Goal: Task Accomplishment & Management: Complete application form

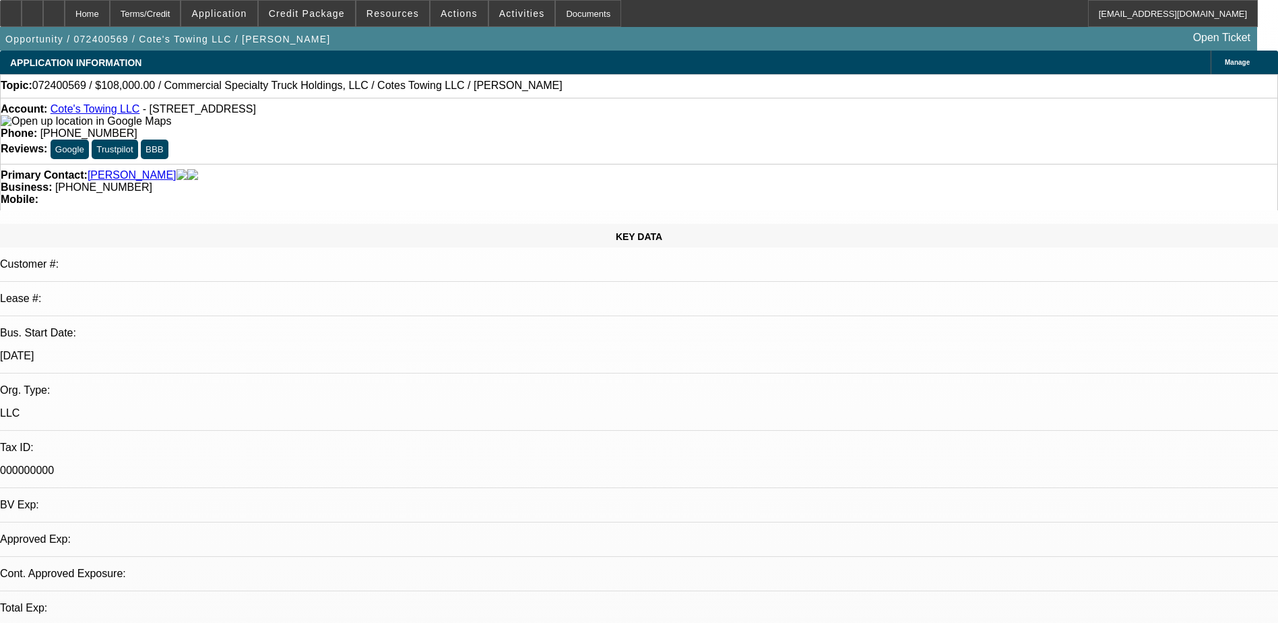
select select "0"
select select "1"
select select "2"
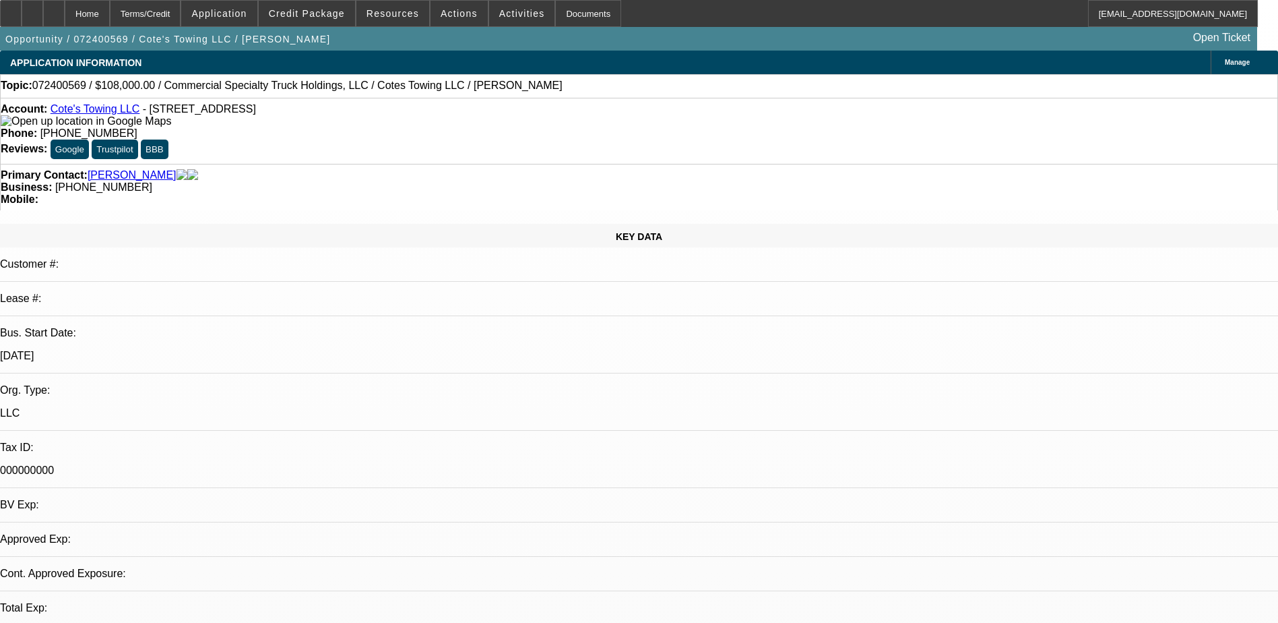
select select "6"
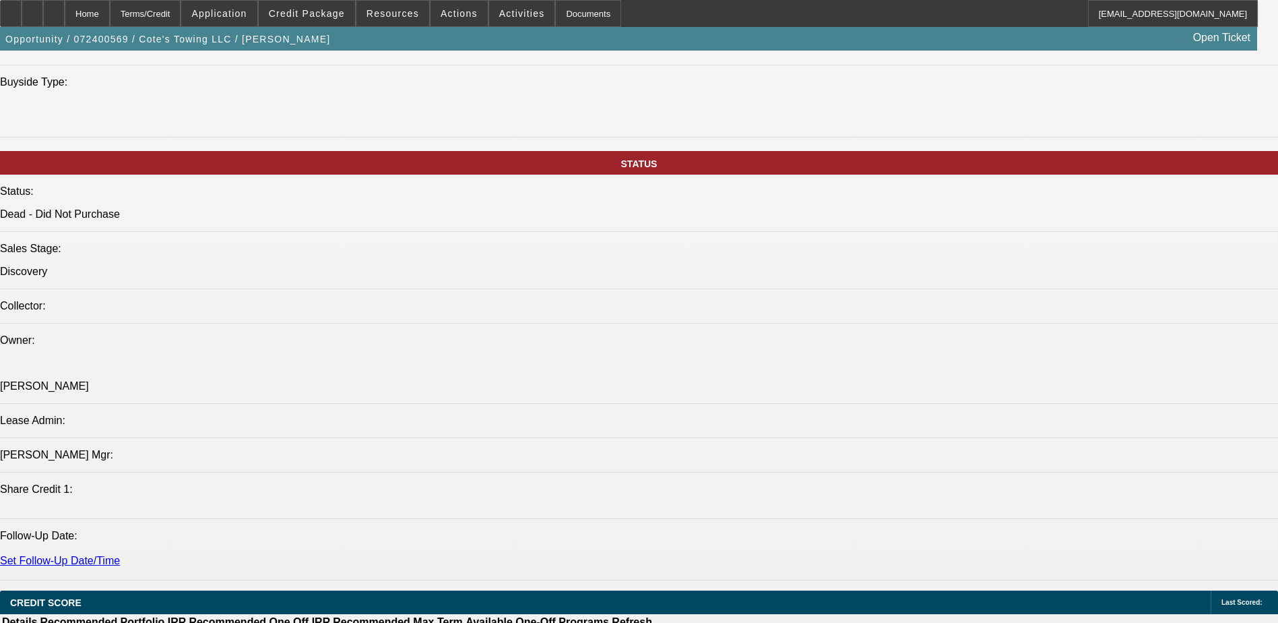
scroll to position [1145, 0]
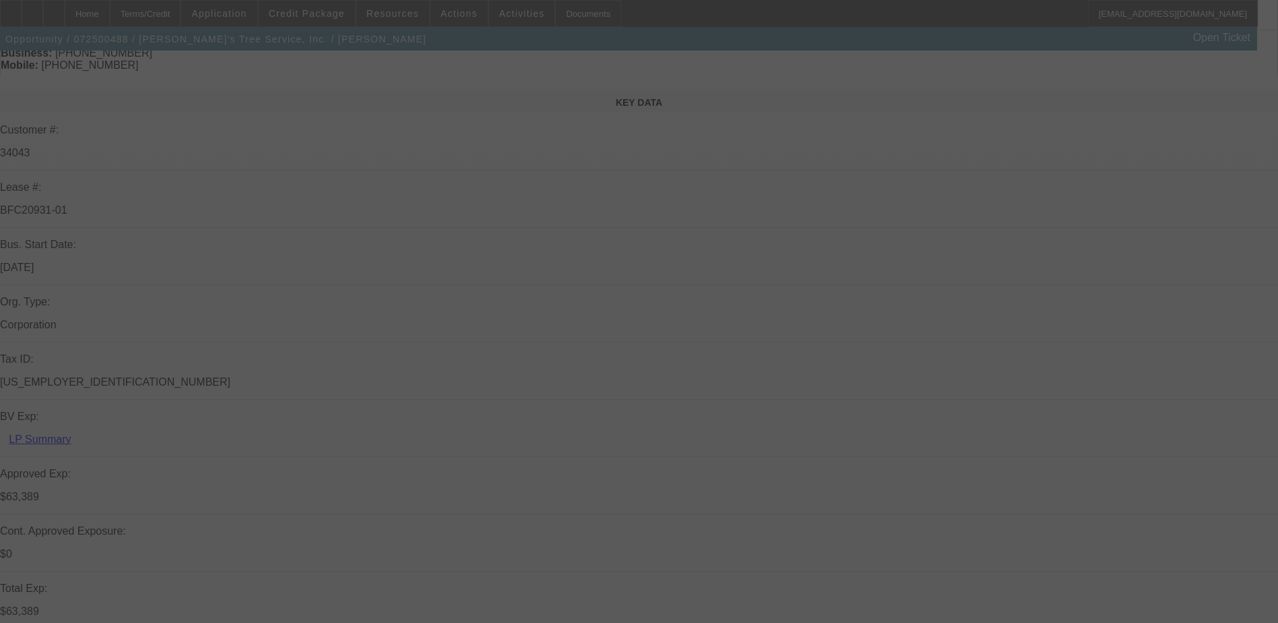
scroll to position [135, 0]
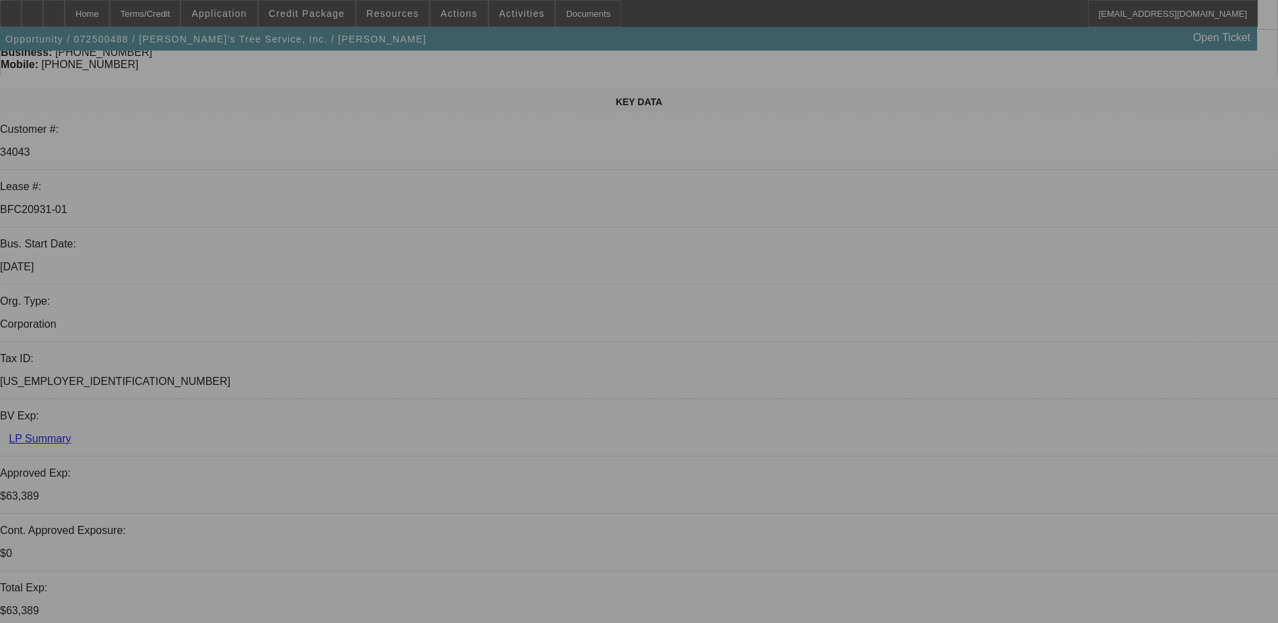
select select "0"
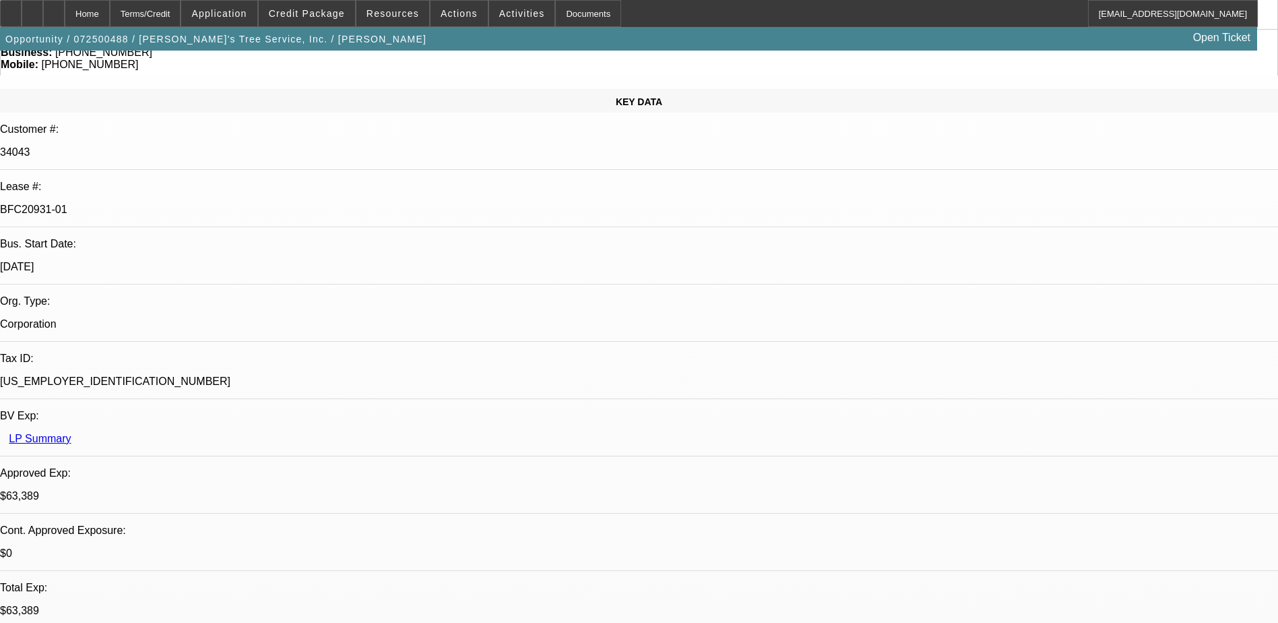
select select "2"
select select "0.1"
select select "0"
select select "2"
select select "0.1"
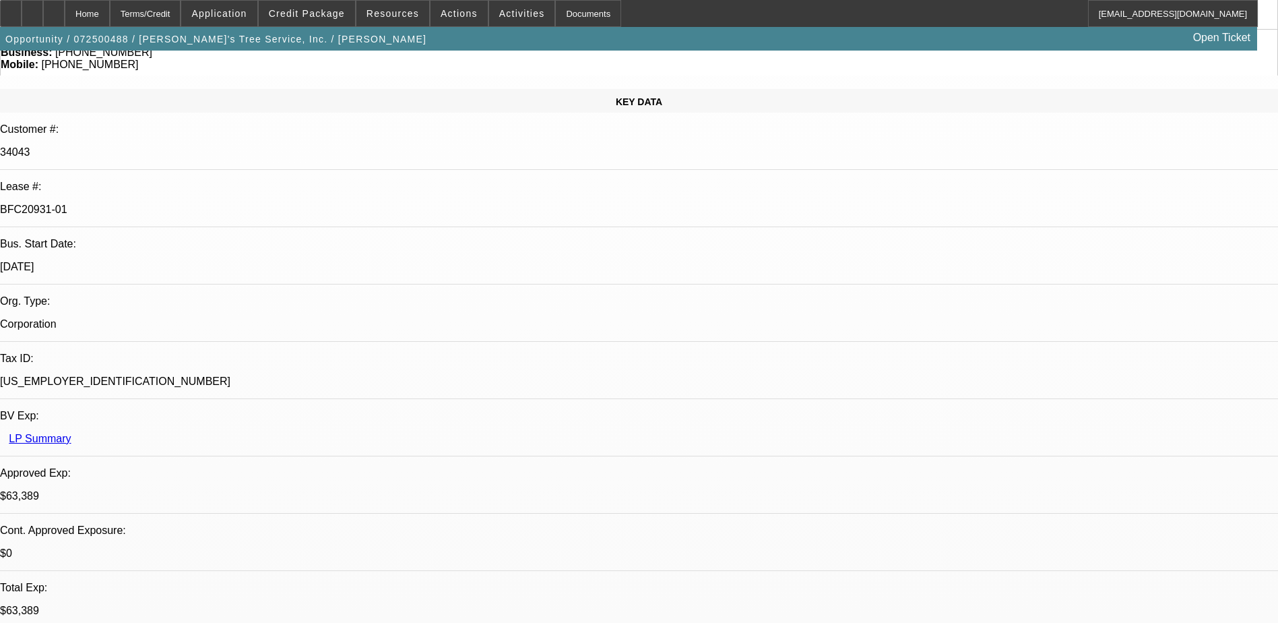
select select "0"
select select "2"
select select "0.1"
select select "0"
select select "2"
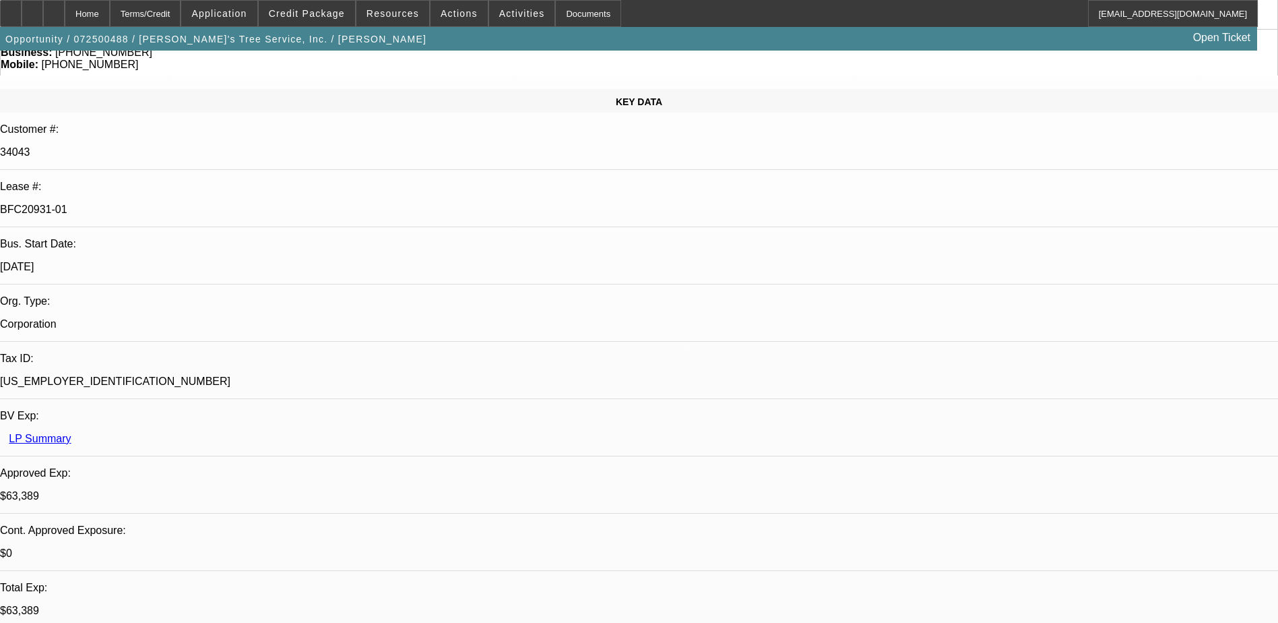
select select "0.1"
select select "1"
select select "2"
select select "4"
select select "1"
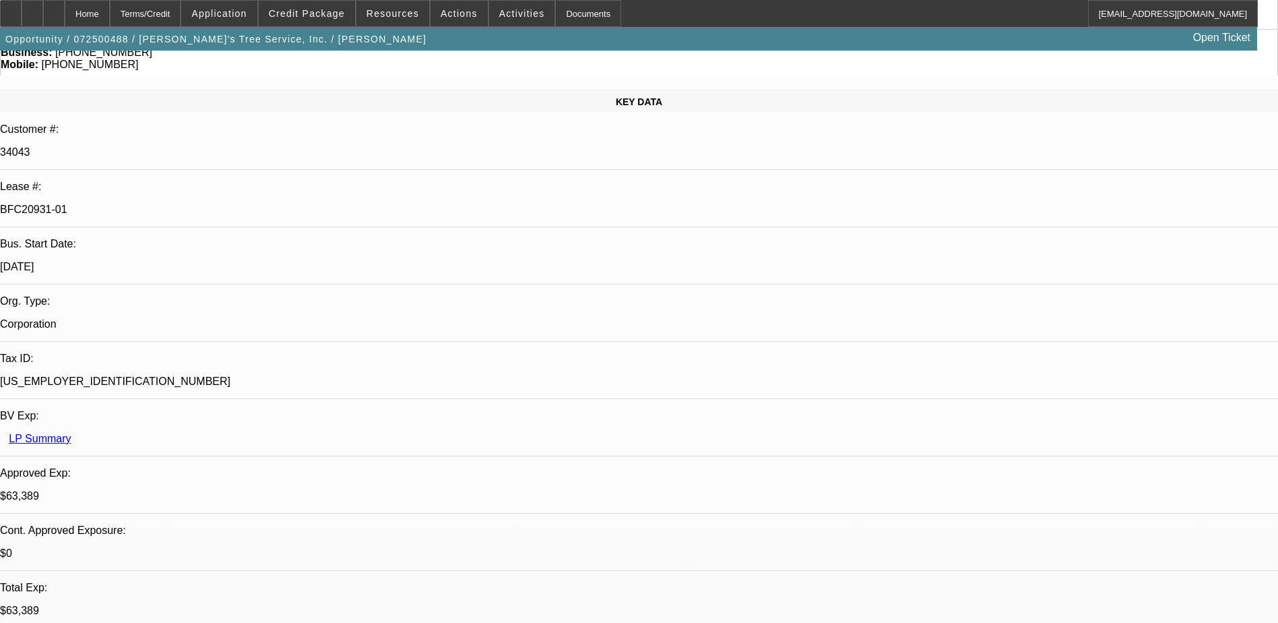
select select "2"
select select "4"
select select "1"
select select "2"
select select "4"
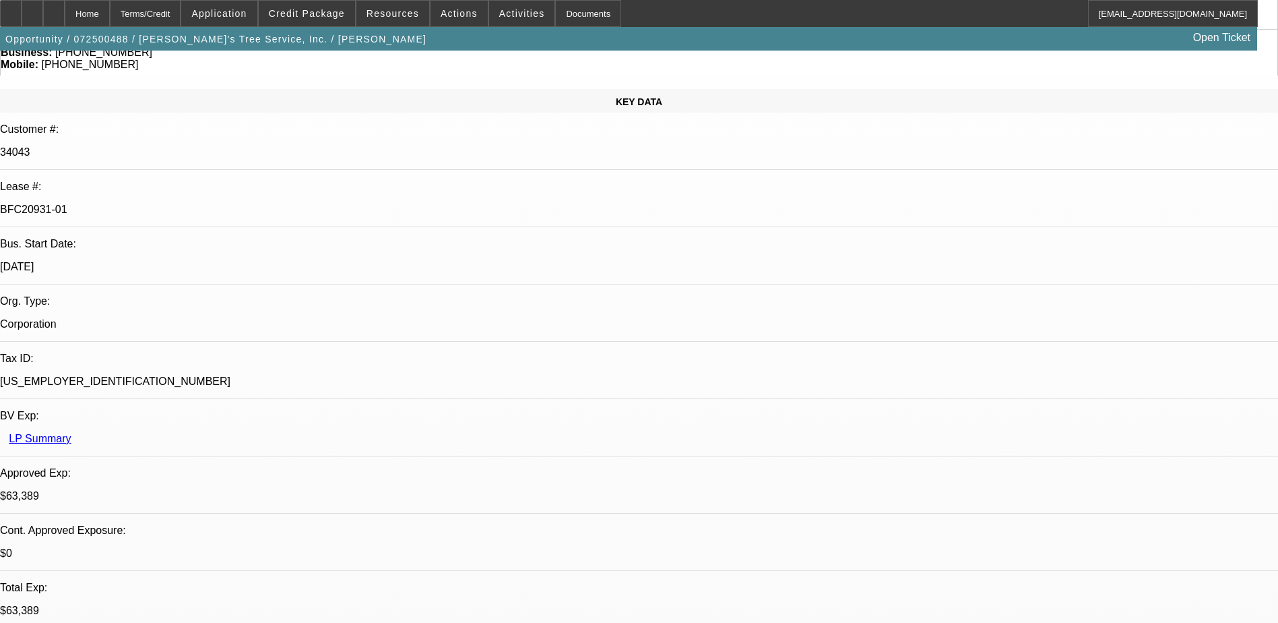
select select "1"
select select "2"
select select "4"
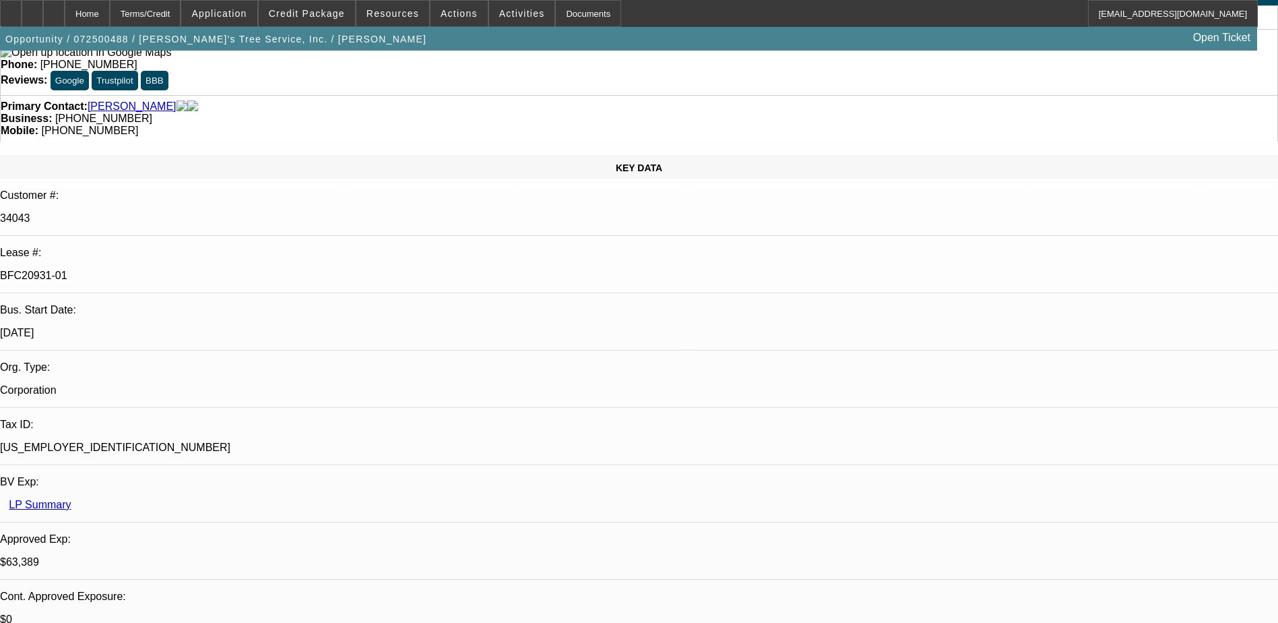
scroll to position [0, 0]
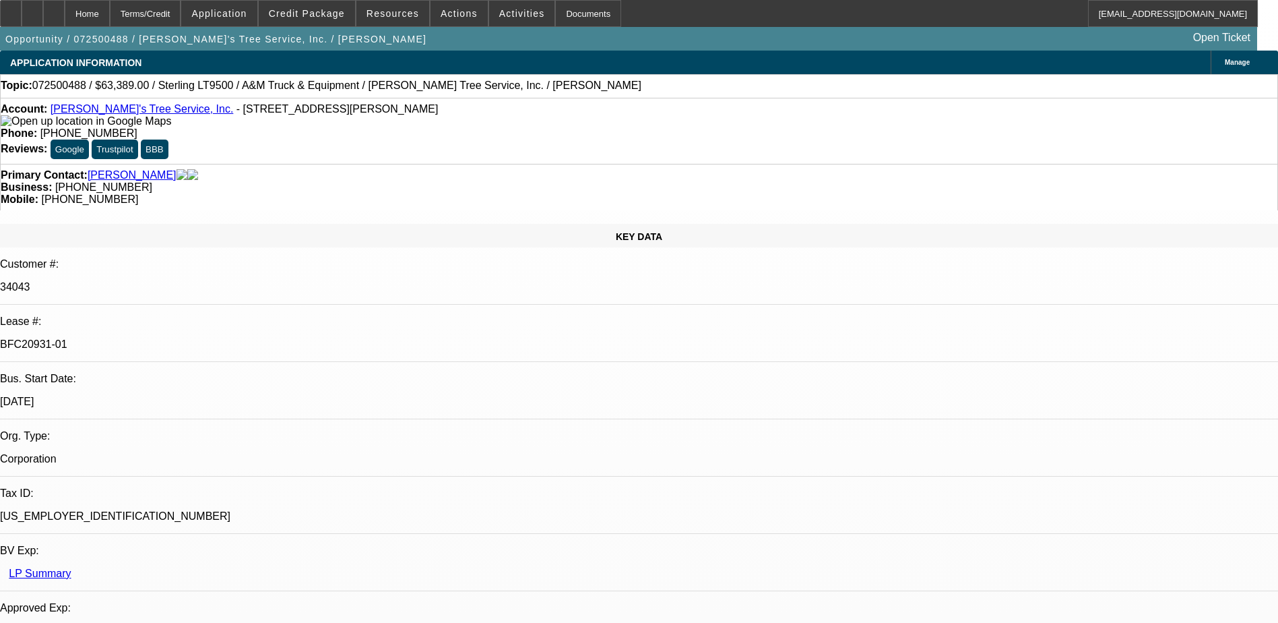
click at [131, 114] on link "[PERSON_NAME]'s Tree Service, Inc." at bounding box center [142, 108] width 183 height 11
select select "0"
select select "2"
select select "0.1"
select select "0"
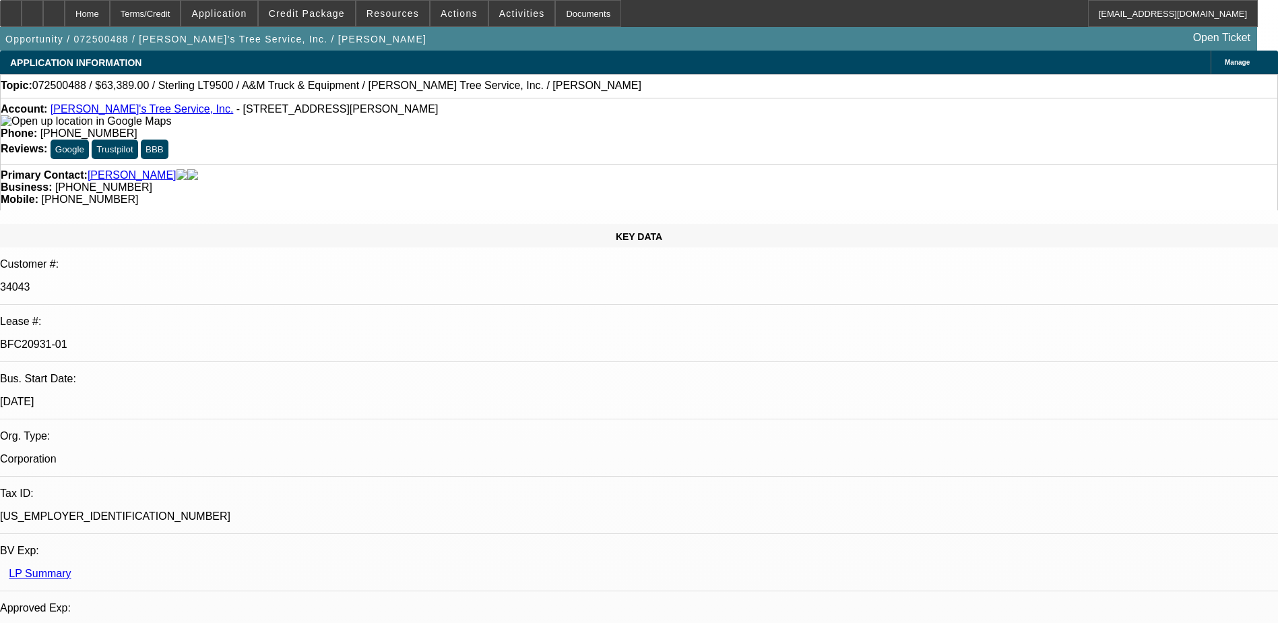
select select "2"
select select "0.1"
select select "0"
select select "2"
select select "0.1"
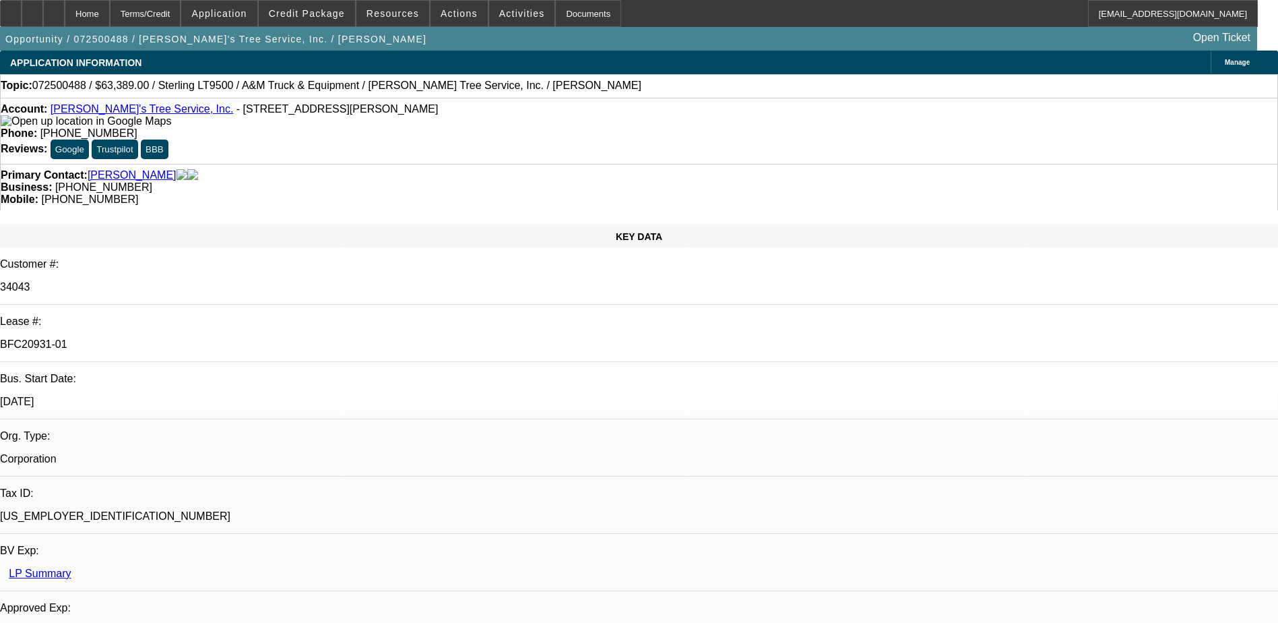
select select "0"
select select "2"
select select "0.1"
select select "1"
select select "2"
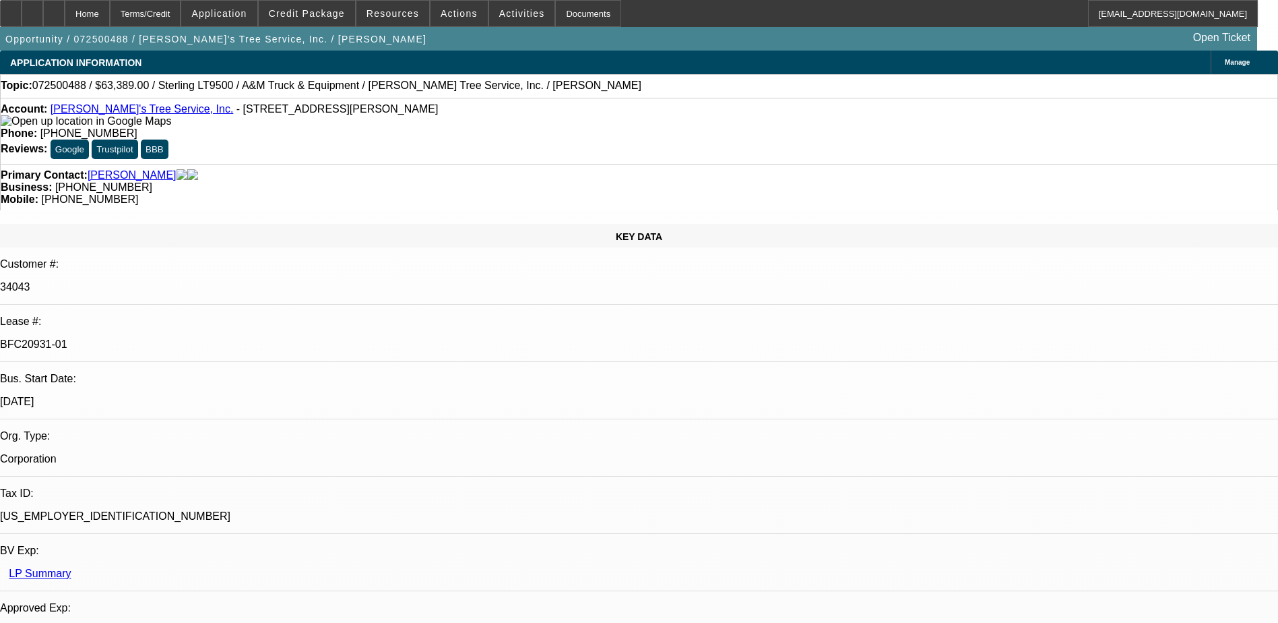
select select "4"
select select "1"
select select "2"
select select "4"
select select "1"
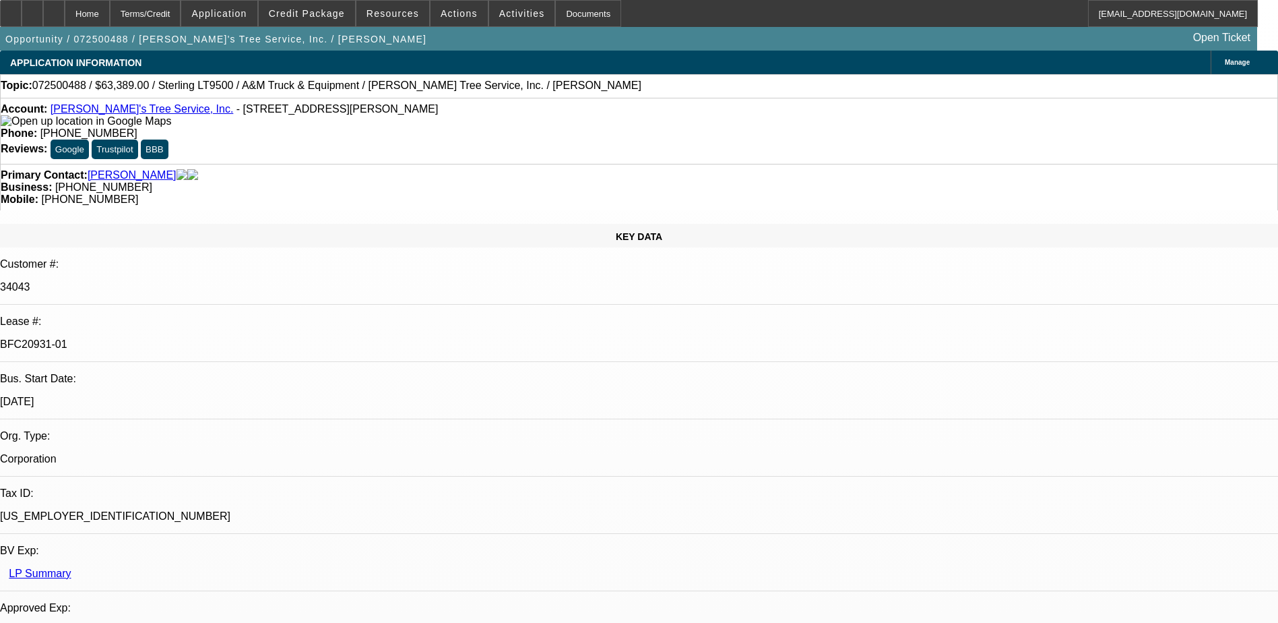
select select "2"
select select "4"
select select "1"
select select "2"
select select "4"
